Goal: Task Accomplishment & Management: Manage account settings

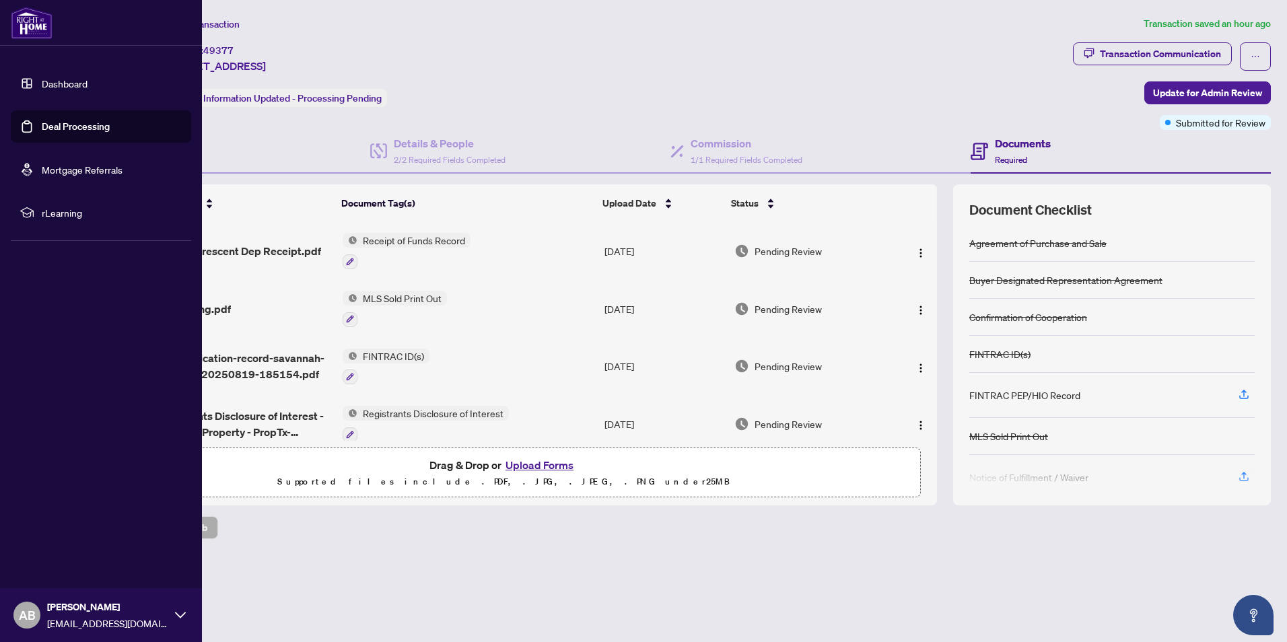
click at [35, 28] on img at bounding box center [32, 23] width 42 height 32
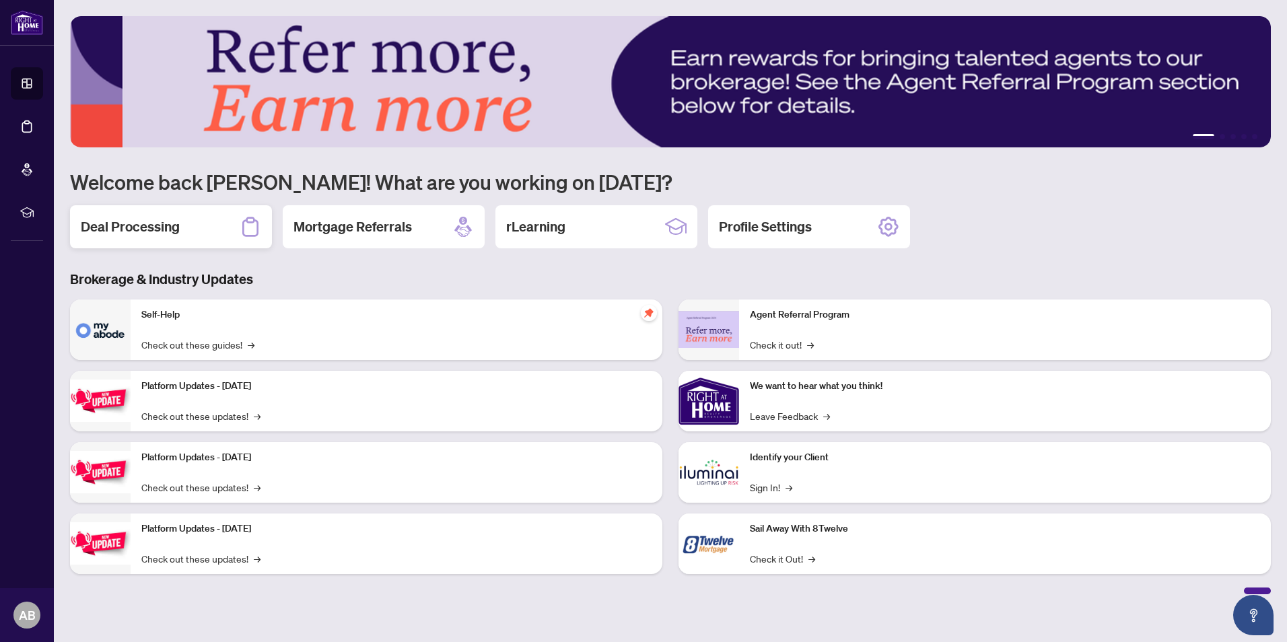
click at [132, 230] on h2 "Deal Processing" at bounding box center [130, 226] width 99 height 19
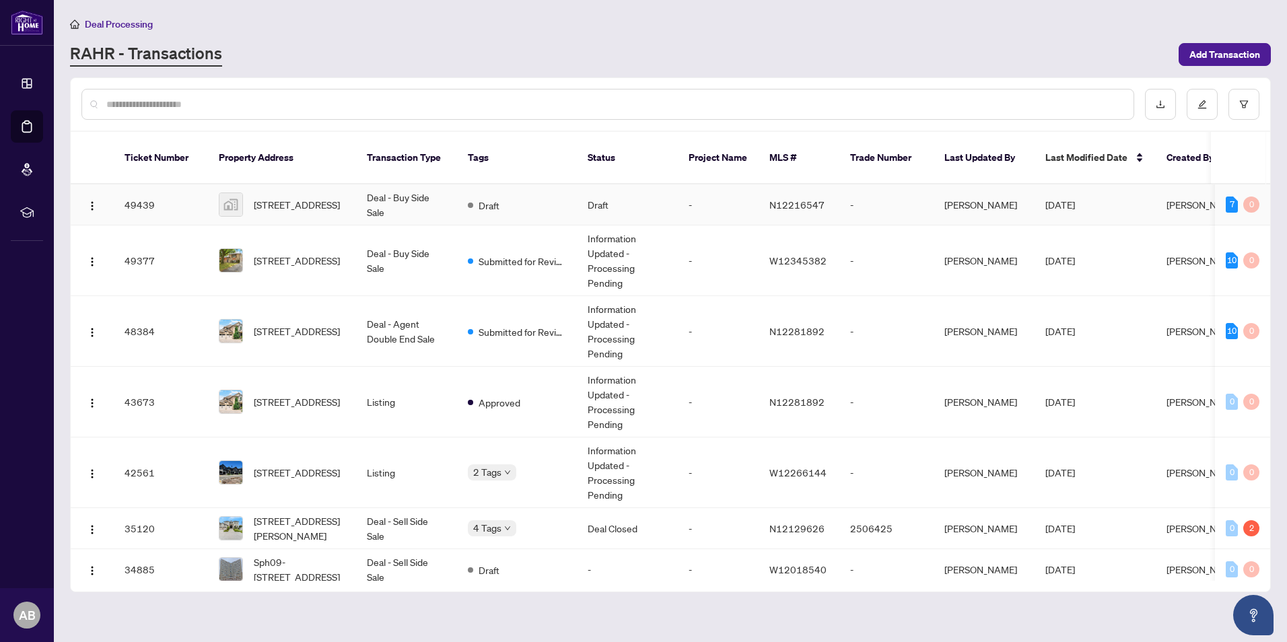
click at [785, 201] on td "N12216547" at bounding box center [799, 204] width 81 height 41
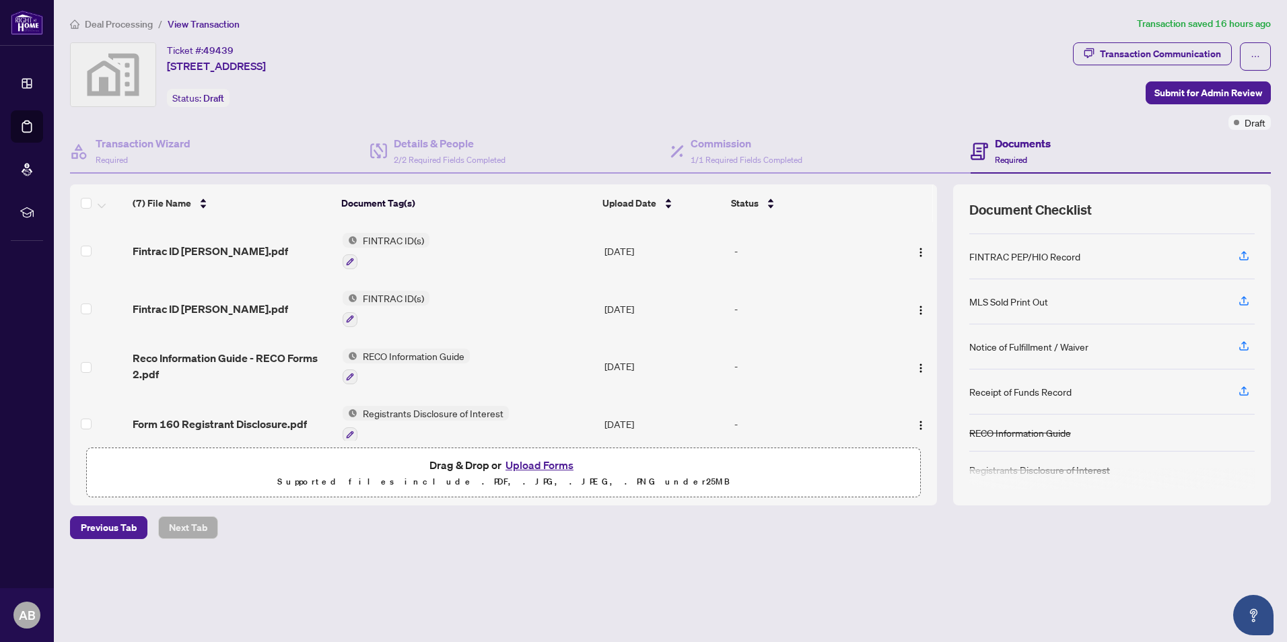
scroll to position [143, 0]
click at [1243, 390] on icon "button" at bounding box center [1244, 387] width 12 height 12
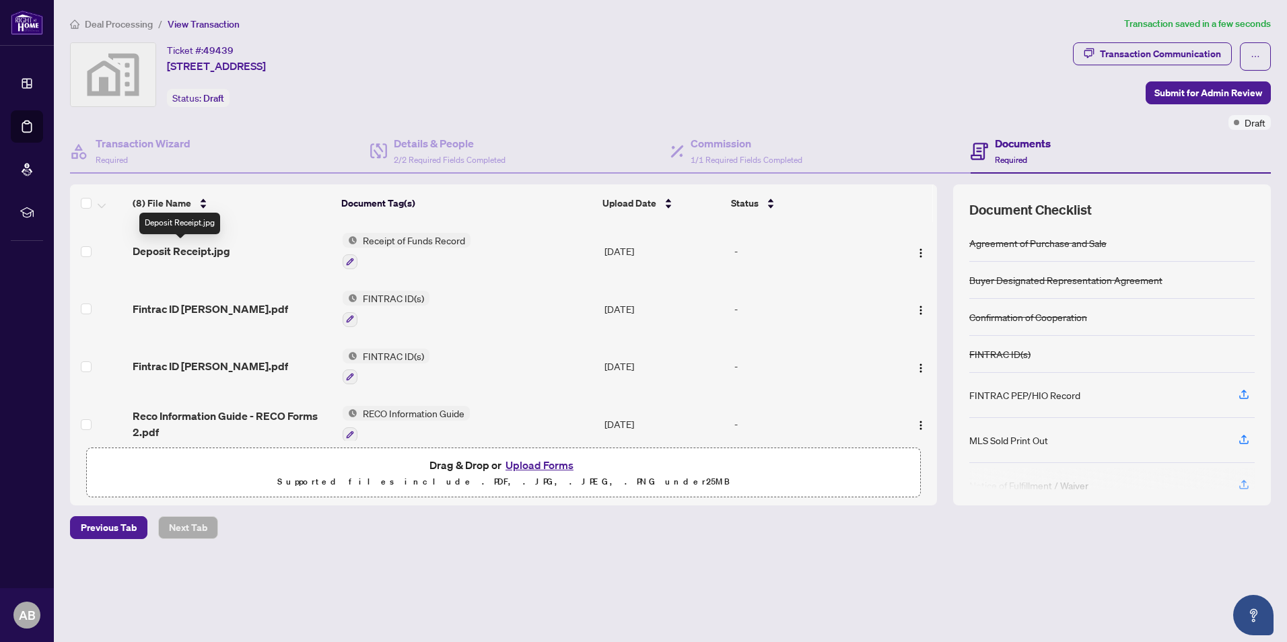
click at [190, 253] on span "Deposit Receipt.jpg" at bounding box center [182, 251] width 98 height 16
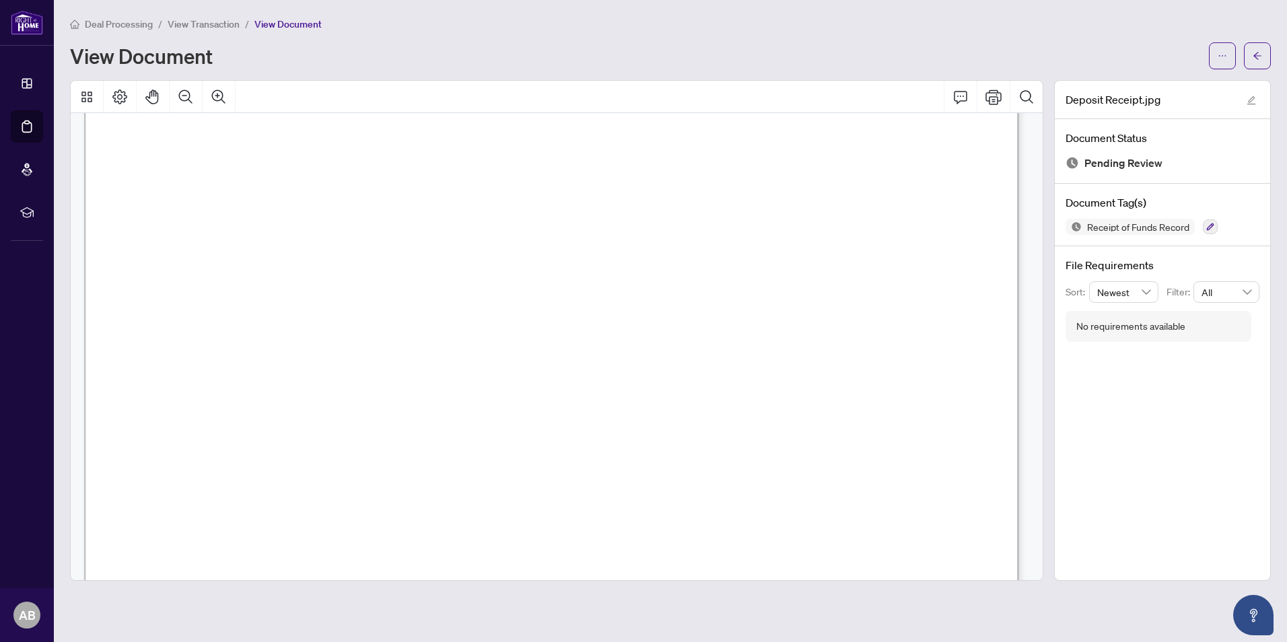
scroll to position [67, 0]
